Goal: Task Accomplishment & Management: Manage account settings

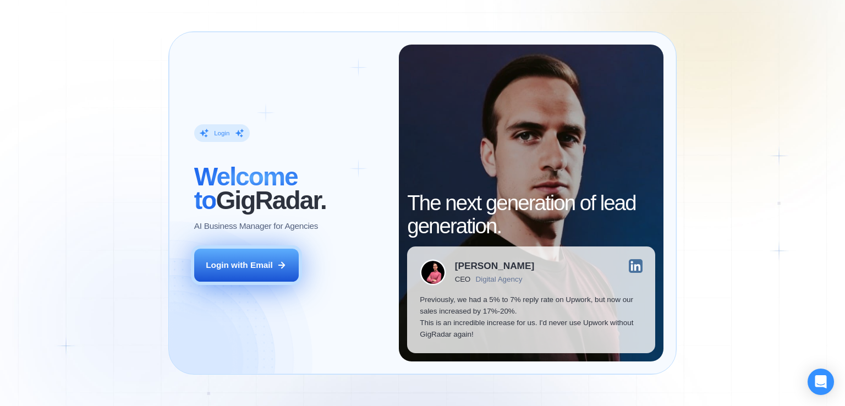
click at [261, 273] on button "Login with Email" at bounding box center [246, 265] width 105 height 33
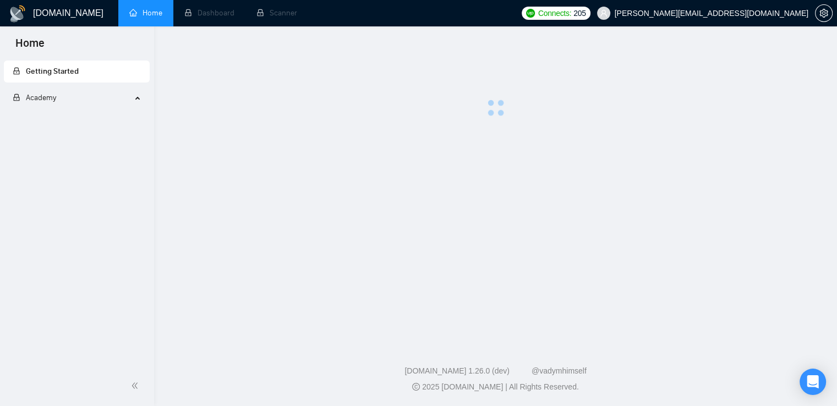
click at [423, 261] on main at bounding box center [496, 182] width 648 height 277
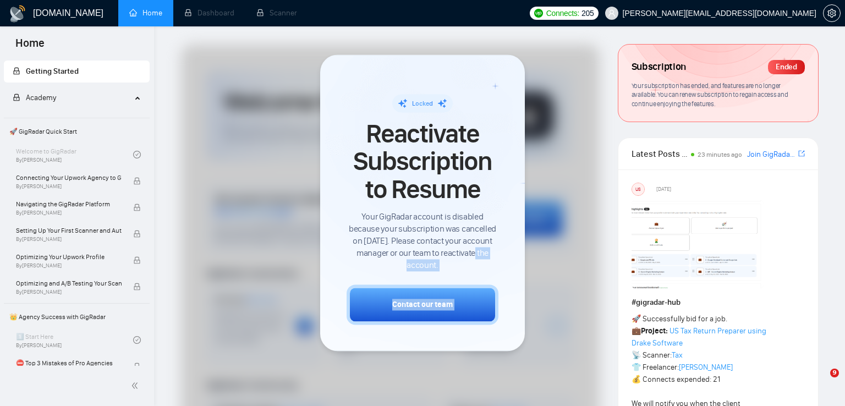
drag, startPoint x: 423, startPoint y: 261, endPoint x: 554, endPoint y: 322, distance: 144.3
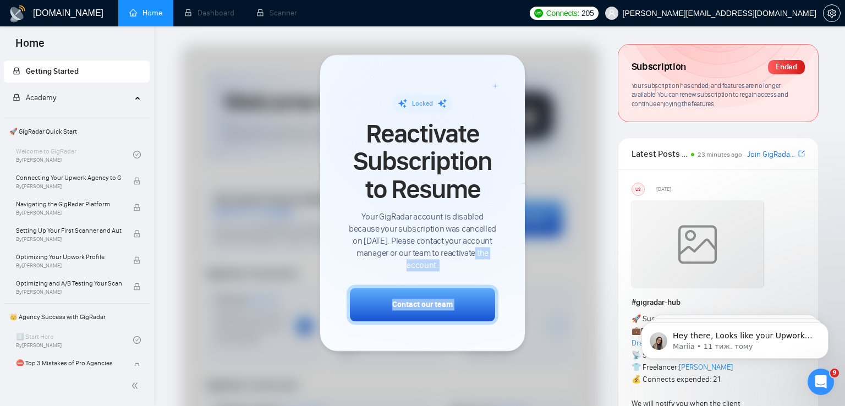
click at [503, 231] on div "Locked Reactivate Subscription to Resume Your GigRadar account is disabled beca…" at bounding box center [422, 202] width 205 height 297
